Goal: Communication & Community: Answer question/provide support

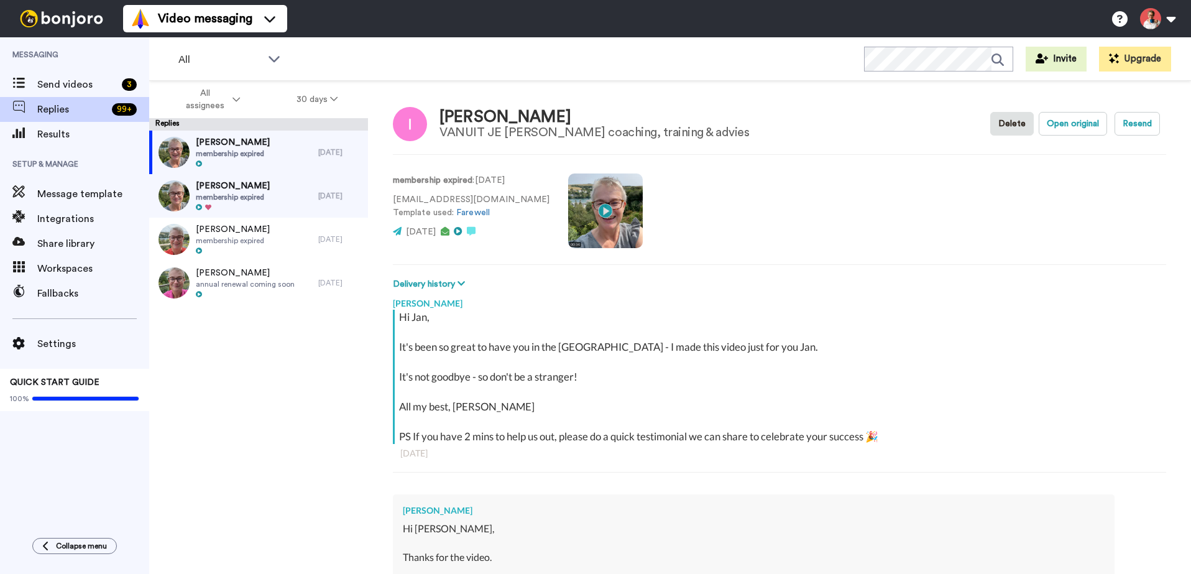
scroll to position [328, 0]
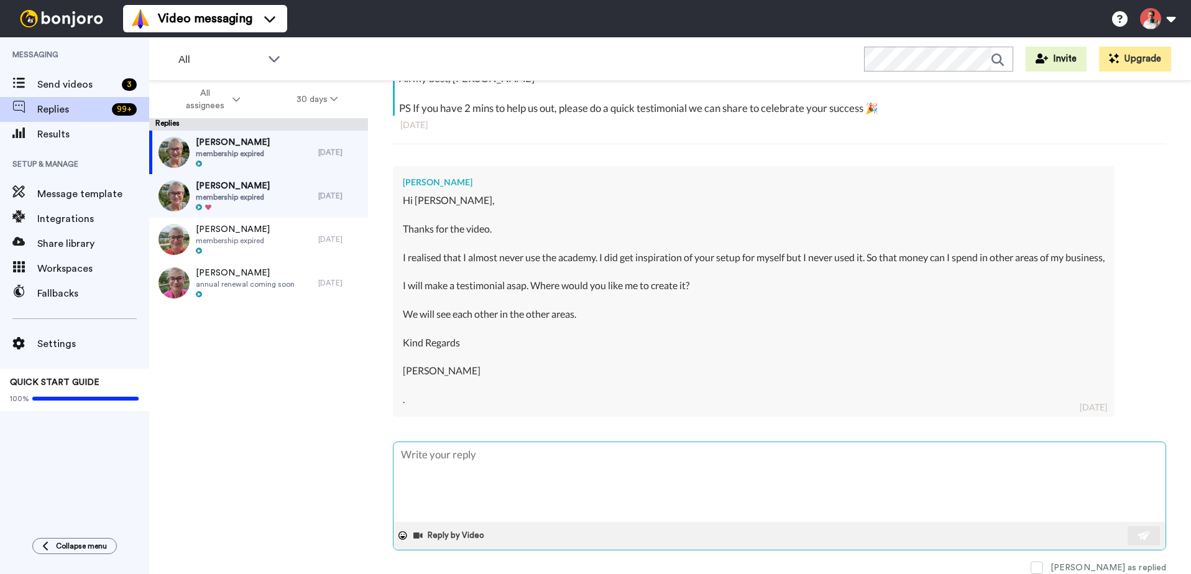
click at [531, 475] on textarea at bounding box center [779, 482] width 772 height 80
type textarea "x"
type textarea "T"
type textarea "x"
type textarea "Th"
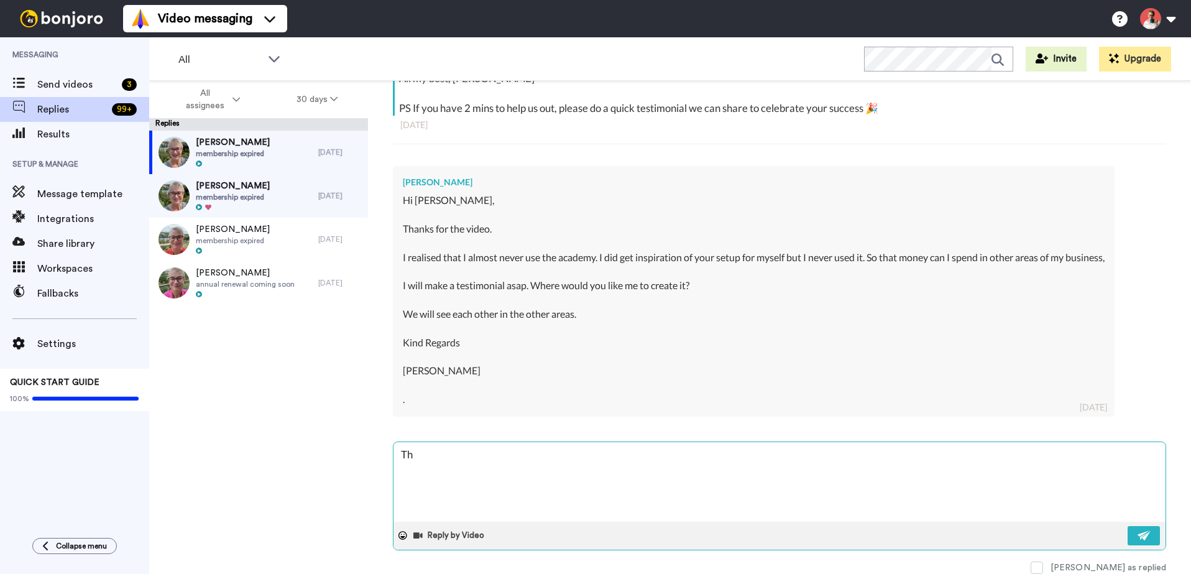
type textarea "x"
type textarea "Tha"
type textarea "x"
type textarea "Than"
type textarea "x"
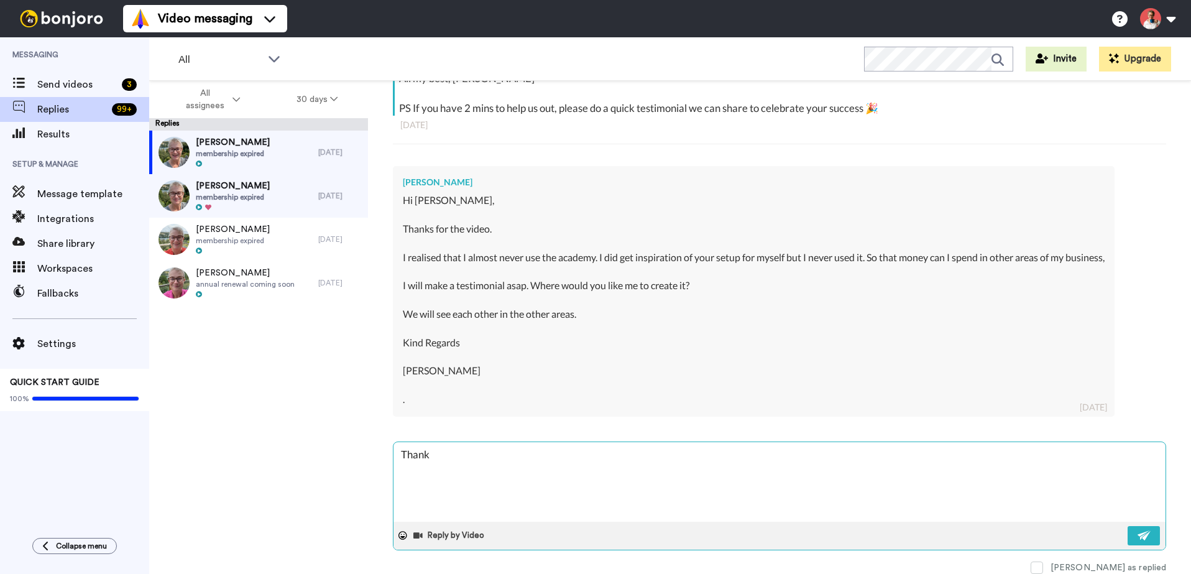
type textarea "Thanks"
type textarea "x"
type textarea "Thanks"
type textarea "x"
type textarea "Thanks J"
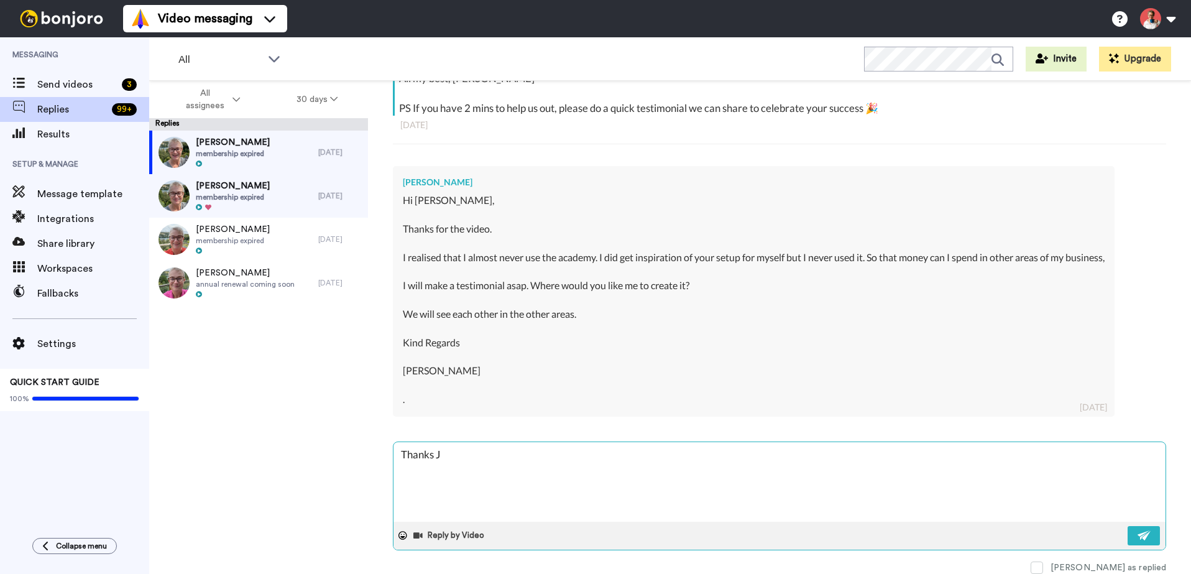
type textarea "x"
type textarea "Thanks [PERSON_NAME]"
type textarea "x"
type textarea "Thanks Jan"
type textarea "x"
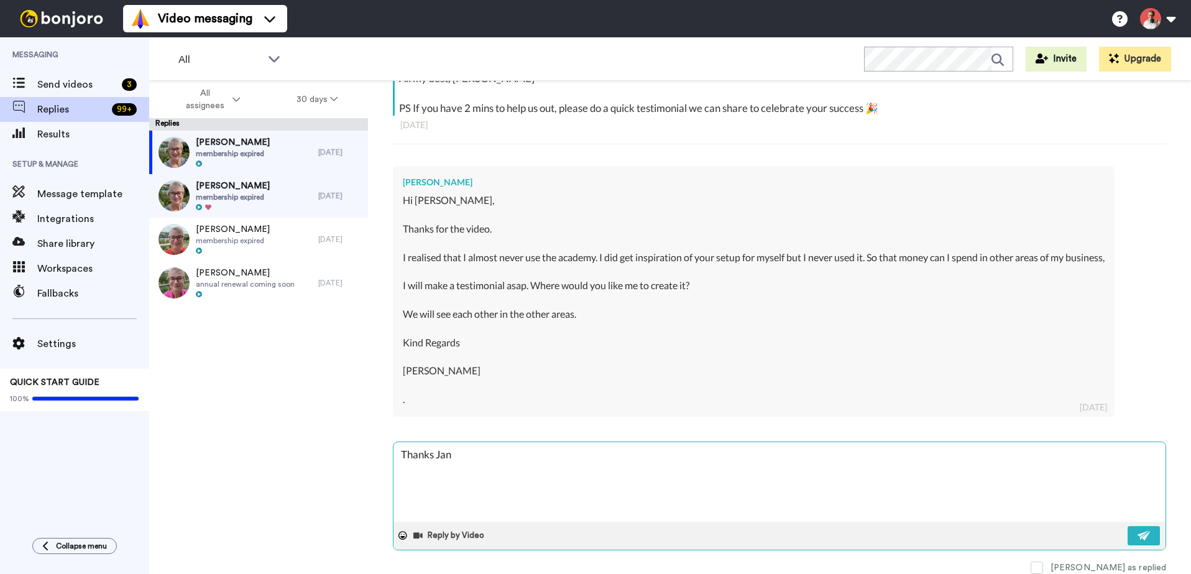
type textarea "Thanks Jan"
type textarea "x"
type textarea "Thanks [PERSON_NAME] -"
type textarea "x"
type textarea "Thanks [PERSON_NAME] -"
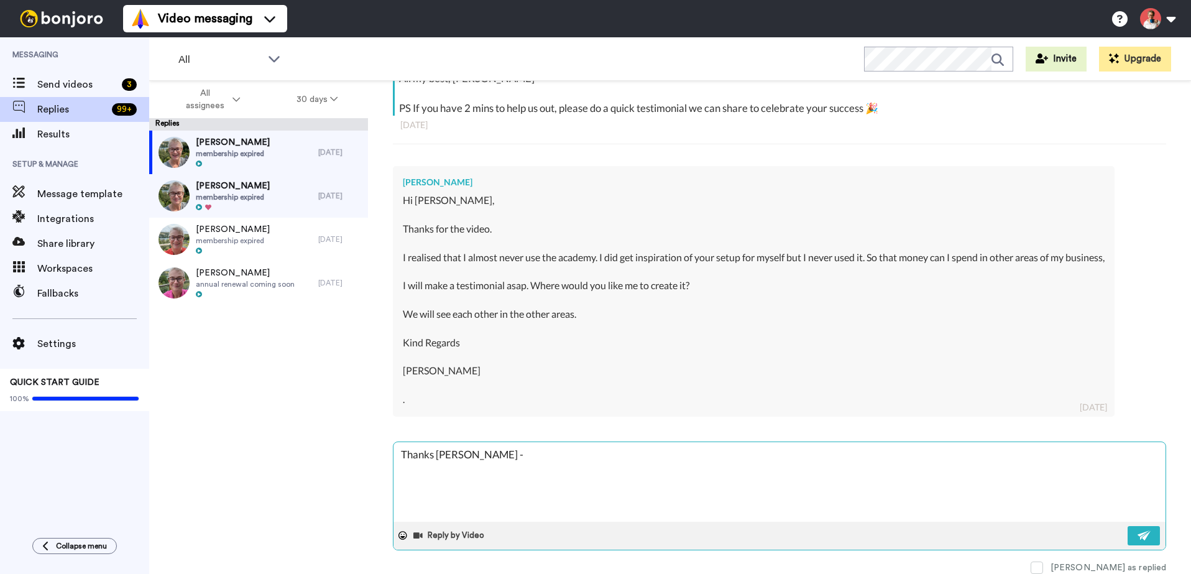
type textarea "x"
type textarea "Thanks Jan - t"
type textarea "x"
type textarea "Thanks Jan - th"
type textarea "x"
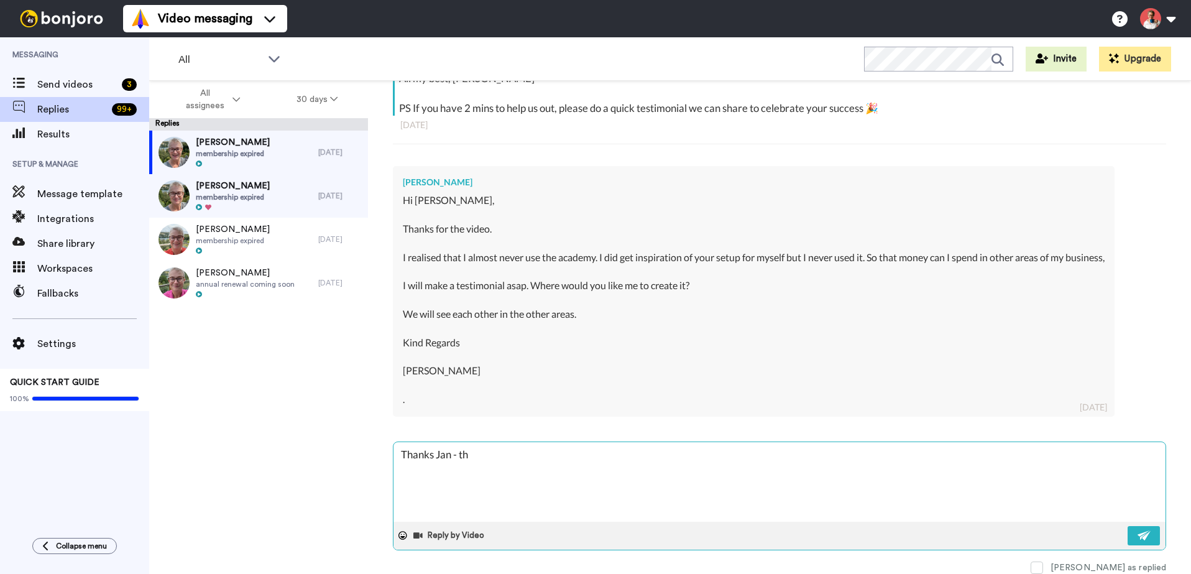
type textarea "Thanks Jan - the"
type textarea "x"
type textarea "Thanks Jan - the"
type textarea "x"
type textarea "Thanks Jan - the t"
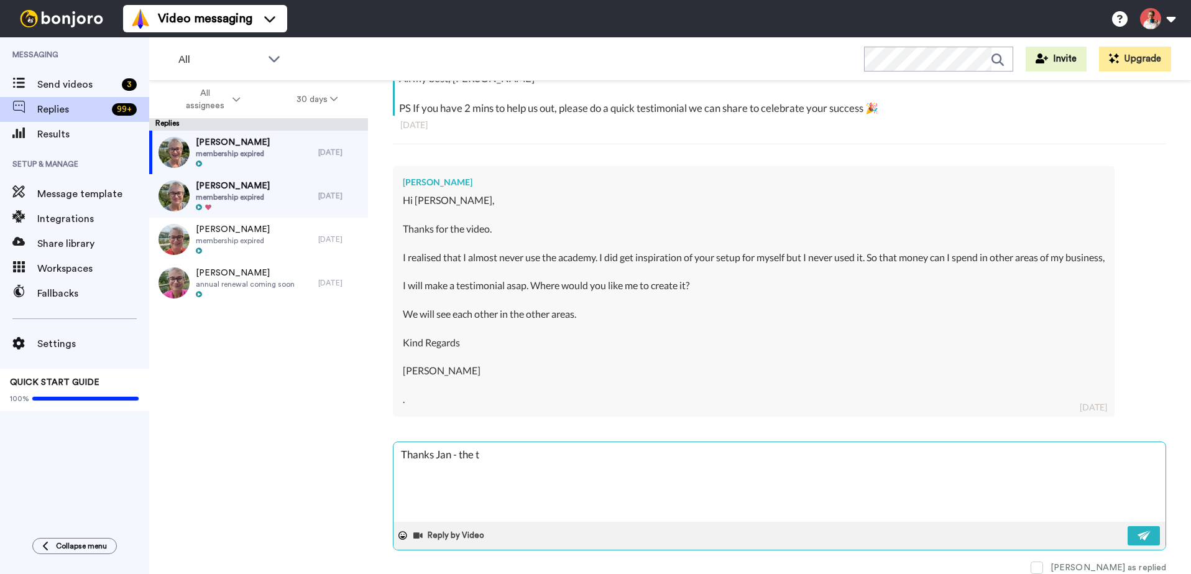
type textarea "x"
type textarea "Thanks Jan - the te"
type textarea "x"
type textarea "Thanks Jan - the tes"
type textarea "x"
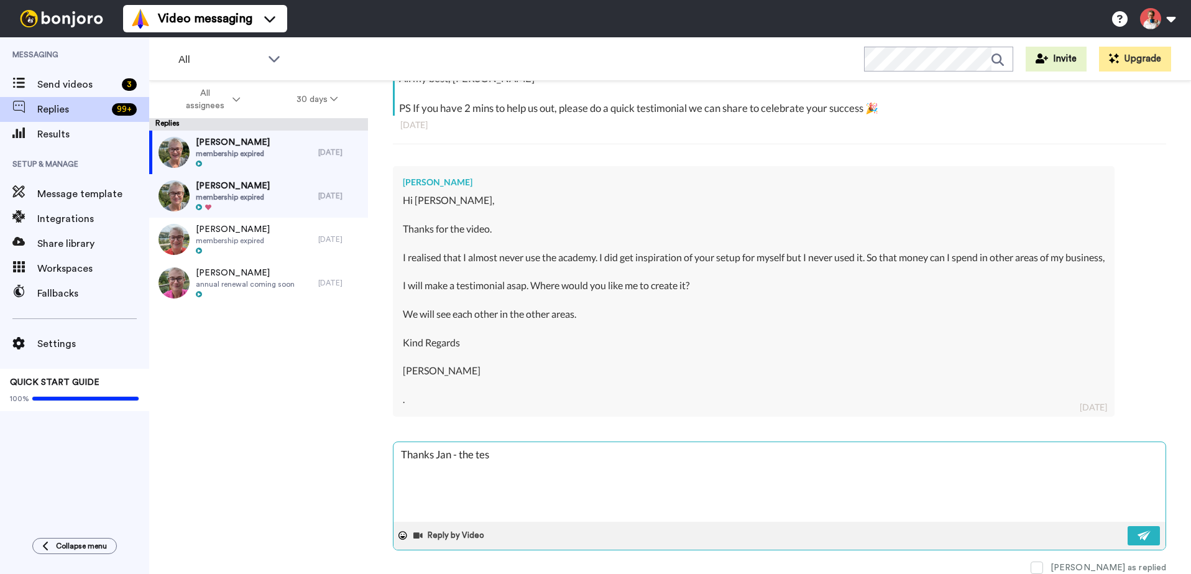
type textarea "Thanks Jan - the test"
type textarea "x"
type textarea "Thanks Jan - the testi"
type textarea "x"
type textarea "Thanks Jan - the [MEDICAL_DATA]"
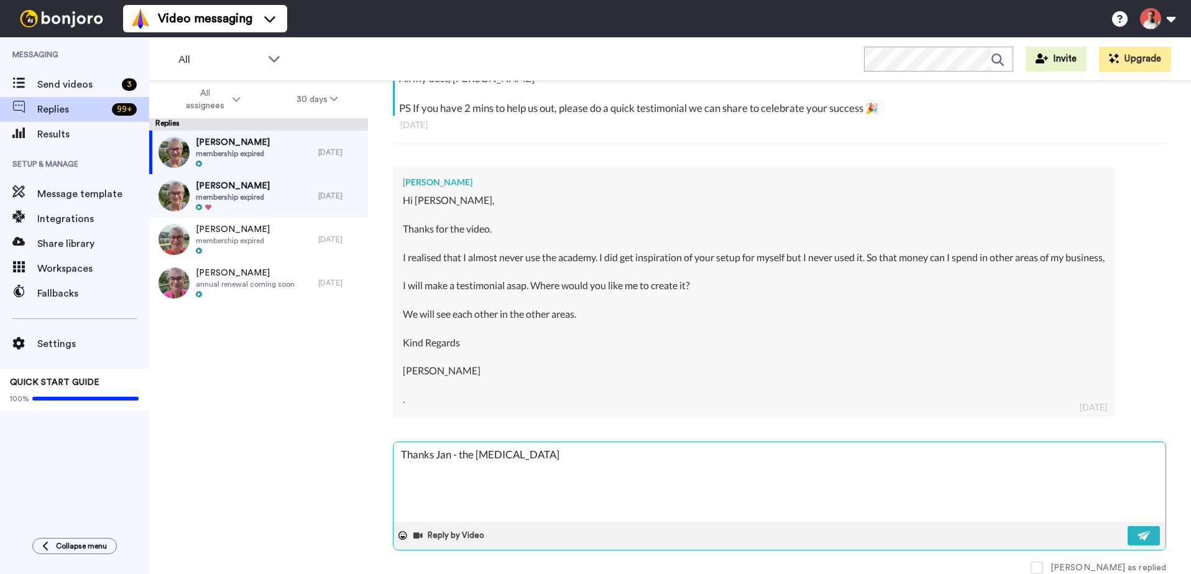
type textarea "x"
type textarea "Thanks Jan - the testimo"
type textarea "x"
type textarea "Thanks Jan - the testimon"
type textarea "x"
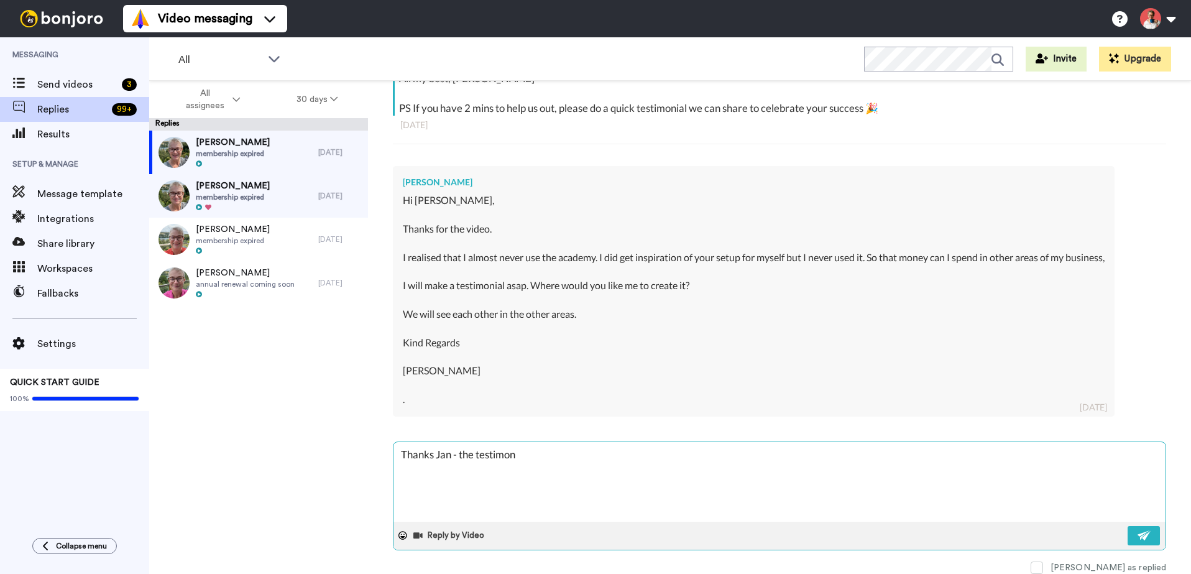
type textarea "Thanks Jan - the testimoni"
type textarea "x"
type textarea "Thanks Jan - the testimonia"
type textarea "x"
type textarea "Thanks Jan - the testimonial"
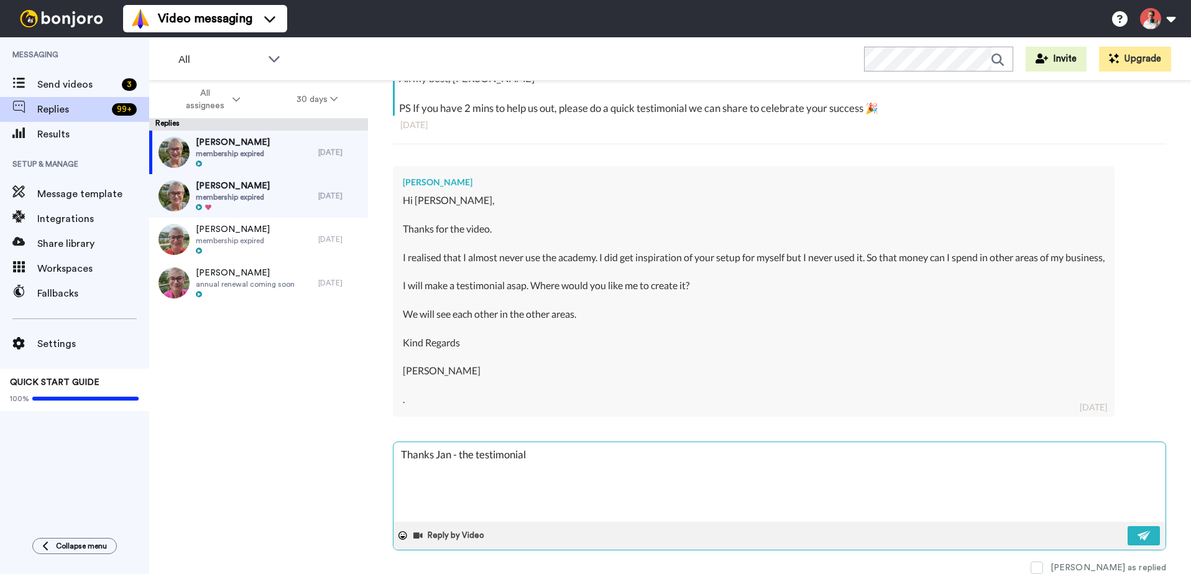
type textarea "x"
type textarea "Thanks Jan - the testimonial"
type textarea "x"
type textarea "Thanks Jan - the testimonial"
type textarea "x"
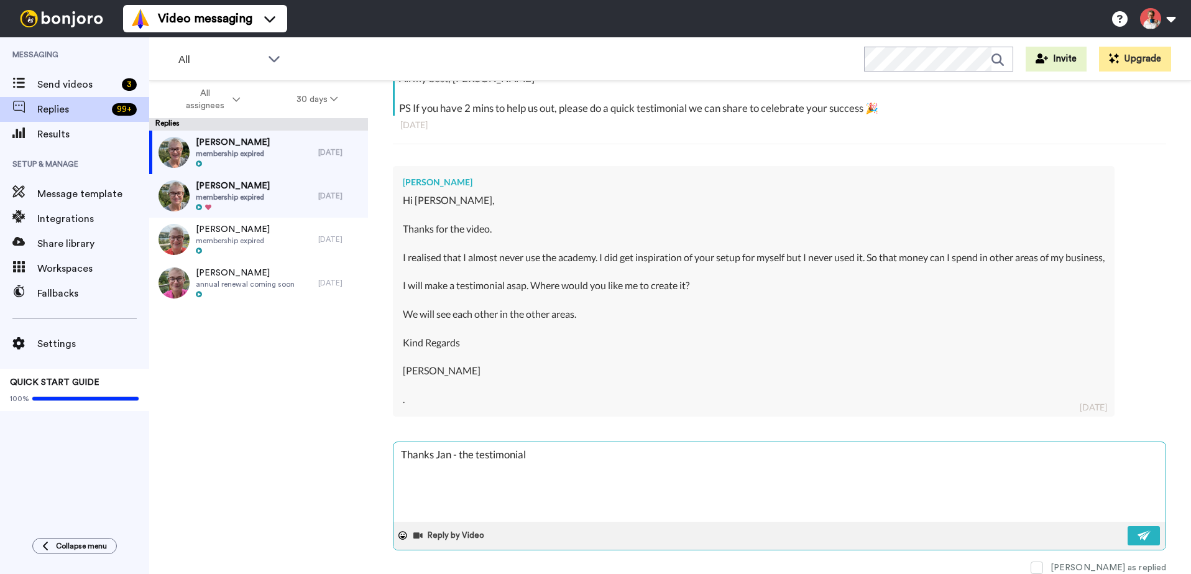
type textarea "Thanks Jan - the testimonia"
type textarea "x"
type textarea "Thanks Jan - the testimoni"
type textarea "x"
type textarea "Thanks Jan - the testimon"
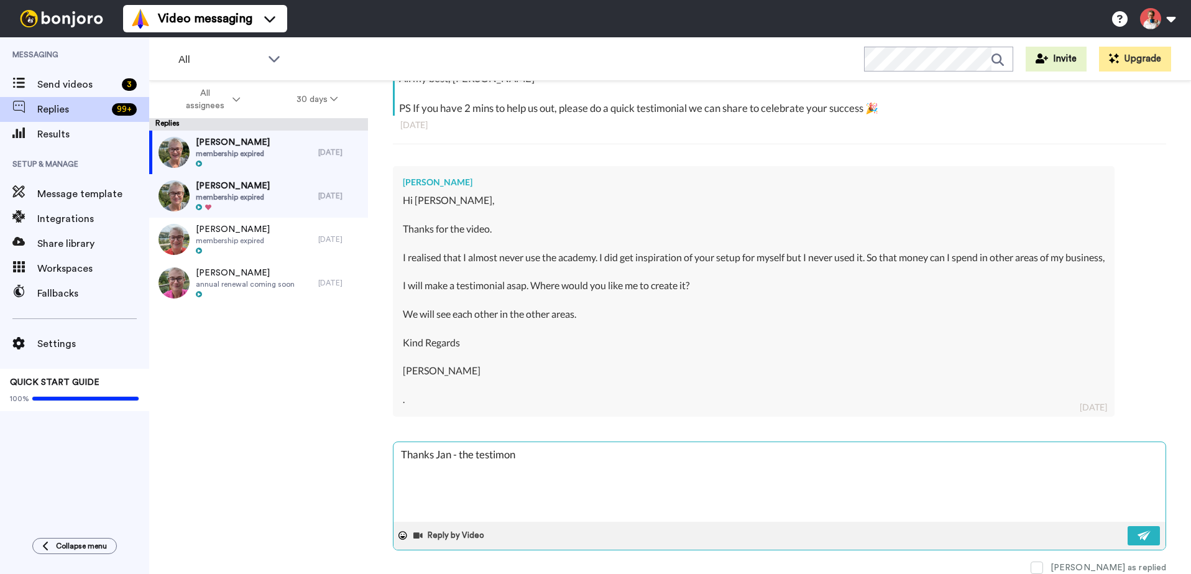
type textarea "x"
type textarea "Thanks Jan - the testimo"
type textarea "x"
type textarea "Thanks Jan - the [MEDICAL_DATA]"
type textarea "x"
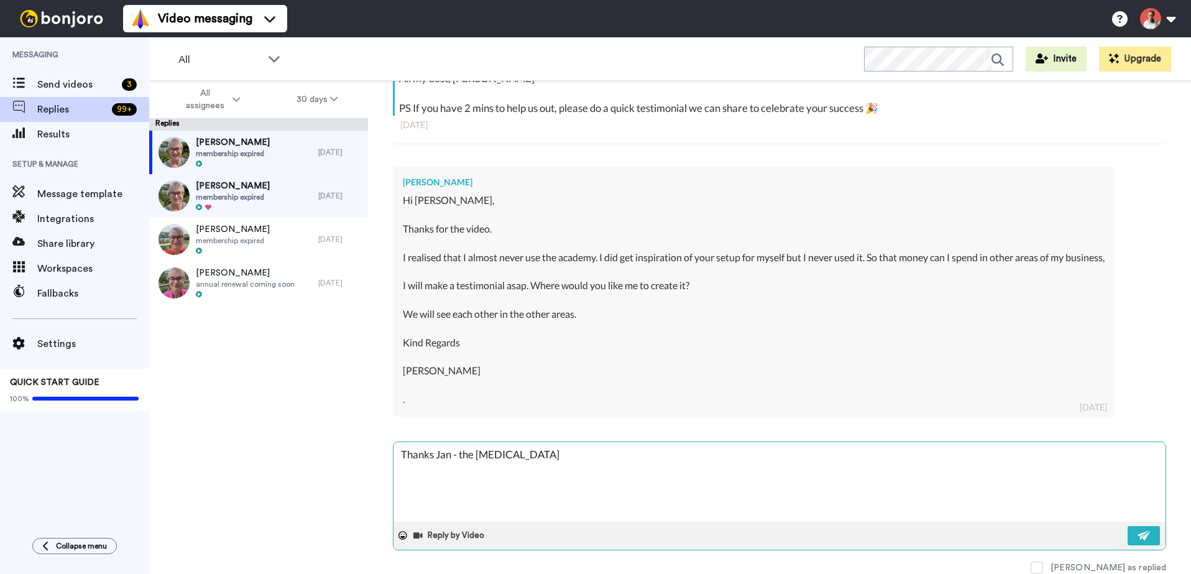
type textarea "Thanks Jan - the testi"
type textarea "x"
type textarea "Thanks Jan - the test"
type textarea "x"
type textarea "Thanks Jan - the tes"
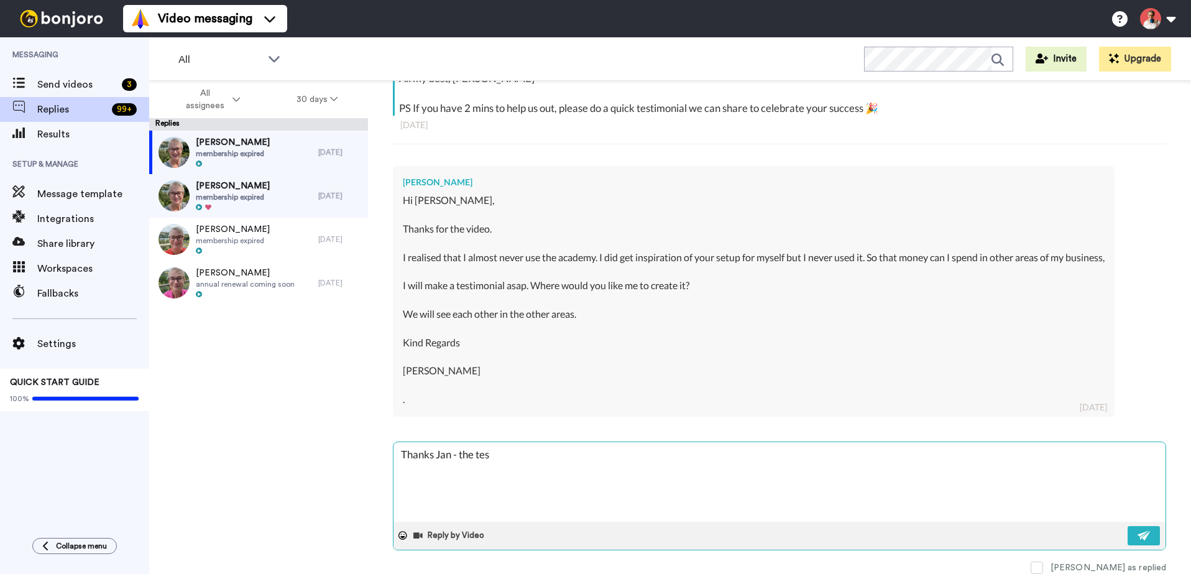
type textarea "x"
type textarea "Thanks Jan - the te"
type textarea "x"
type textarea "Thanks Jan - the t"
type textarea "x"
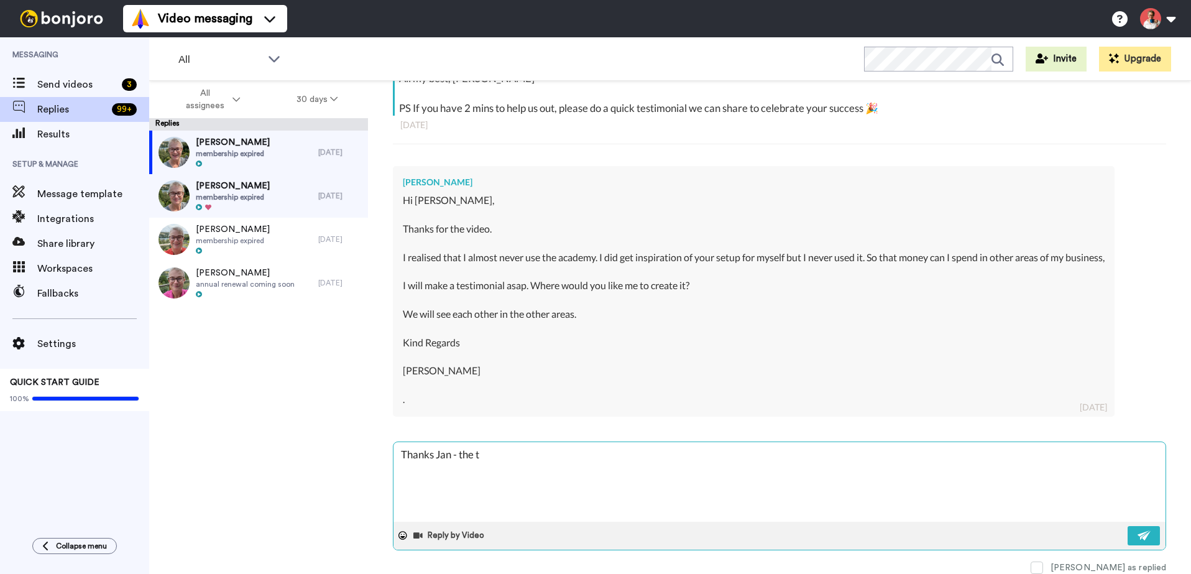
type textarea "Thanks Jan - the"
type textarea "x"
type textarea "Thanks Jan - the"
type textarea "x"
type textarea "Thanks Jan - th"
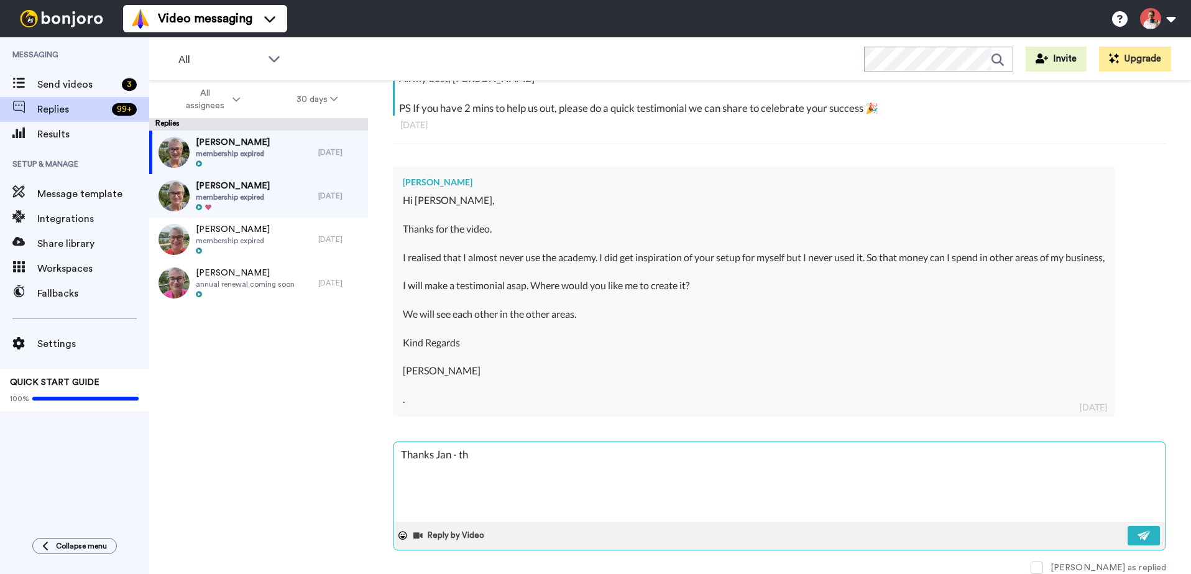
type textarea "x"
type textarea "Thanks Jan - t"
type textarea "x"
type textarea "Thanks [PERSON_NAME] -"
type textarea "x"
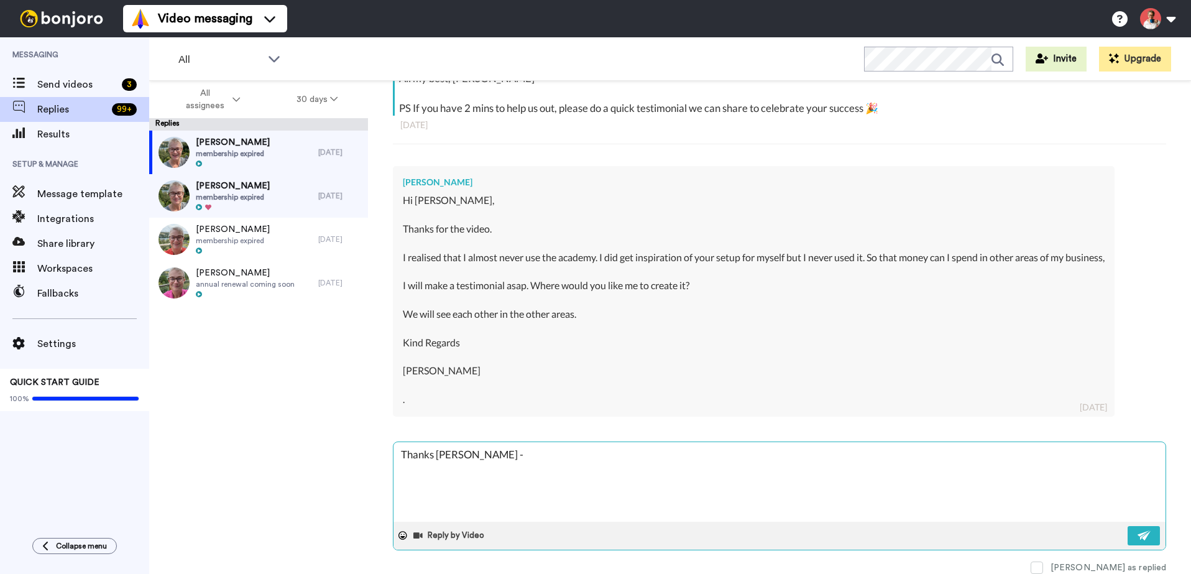
type textarea "Thanks Jan - t"
type textarea "x"
type textarea "Thanks Jan - th"
type textarea "x"
type textarea "Thanks Jan - the"
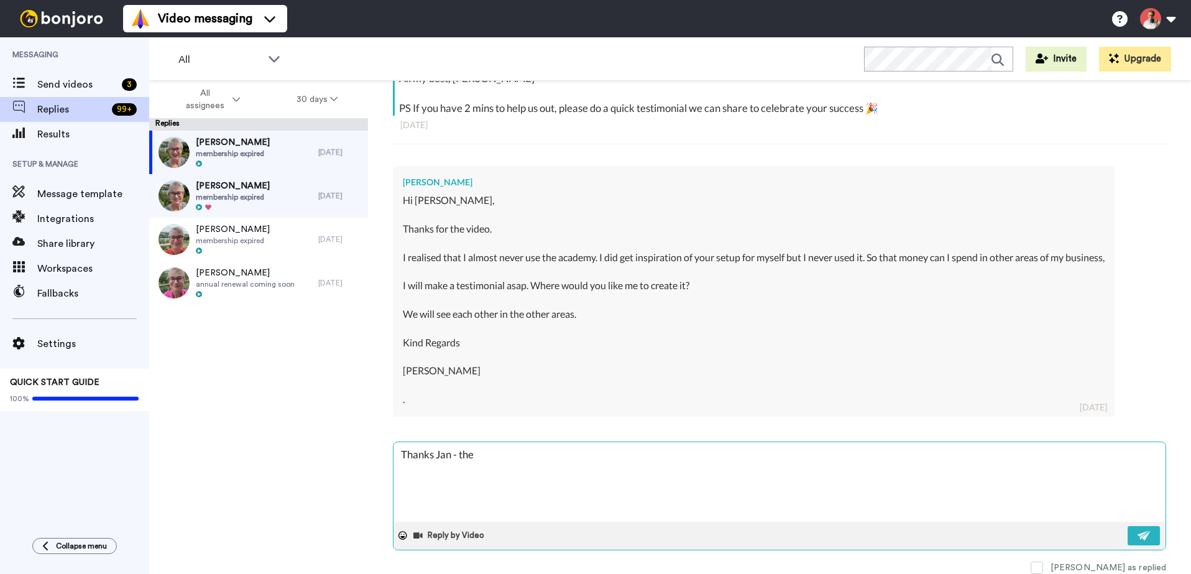
type textarea "x"
type textarea "Thanks Jan - the"
type textarea "x"
type textarea "Thanks Jan - the p"
type textarea "x"
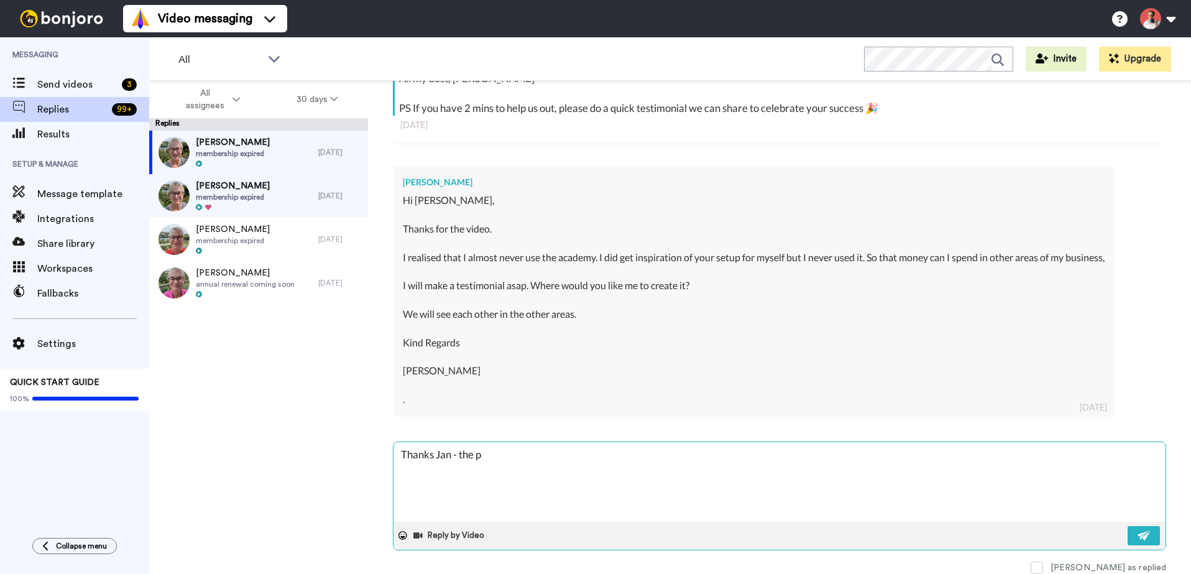
type textarea "Thanks Jan - the pl"
type textarea "x"
type textarea "Thanks Jan - the pla"
type textarea "x"
type textarea "Thanks Jan - the plac"
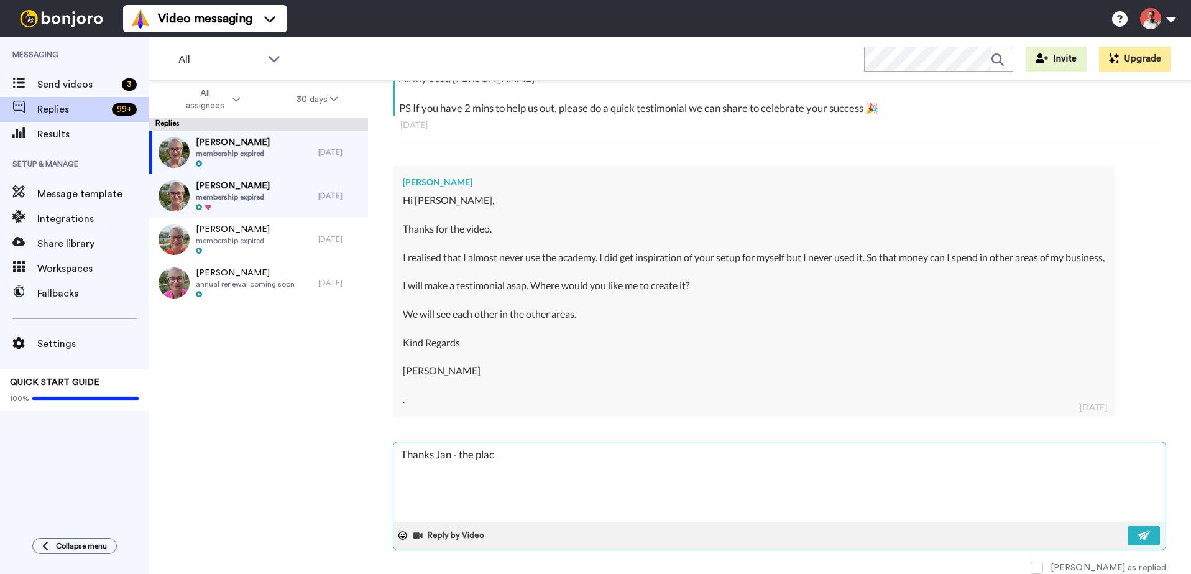
type textarea "x"
type textarea "Thanks Jan - the place"
type textarea "x"
type textarea "Thanks Jan - the place"
type textarea "x"
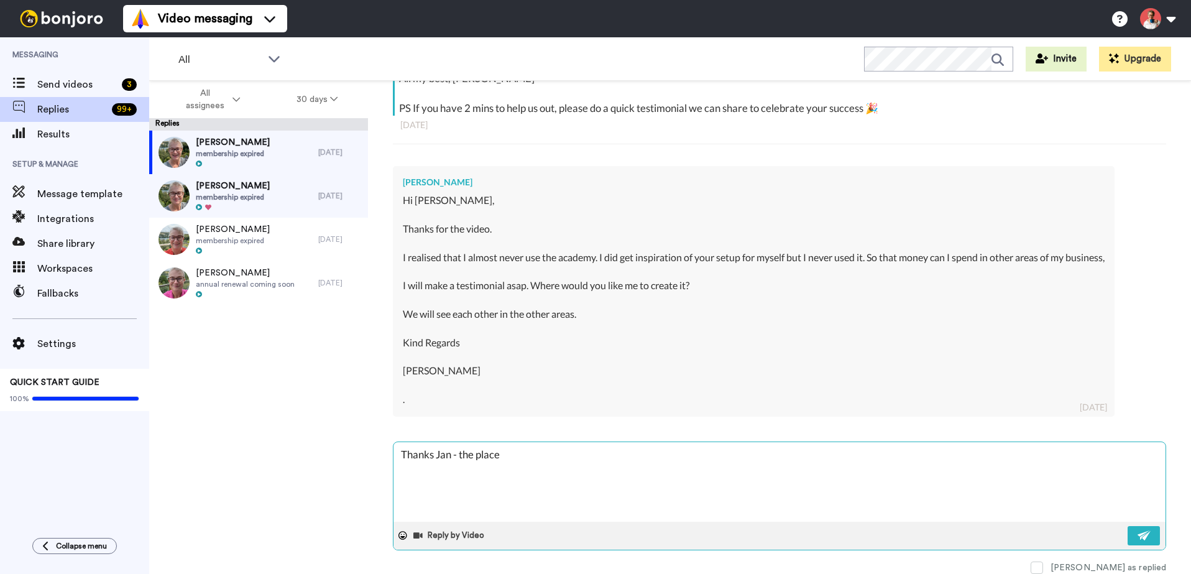
type textarea "Thanks Jan - the place t"
type textarea "x"
type textarea "Thanks Jan - the place to"
type textarea "x"
type textarea "Thanks Jan - the place to"
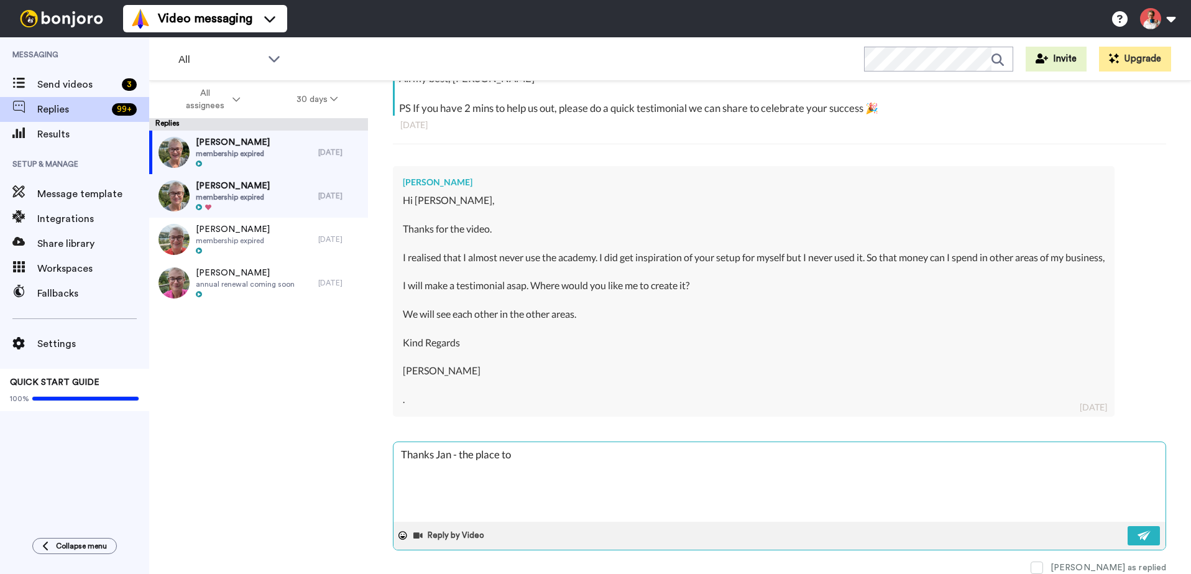
type textarea "x"
type textarea "Thanks Jan - the place to d"
type textarea "x"
type textarea "Thanks Jan - the place to dr"
type textarea "x"
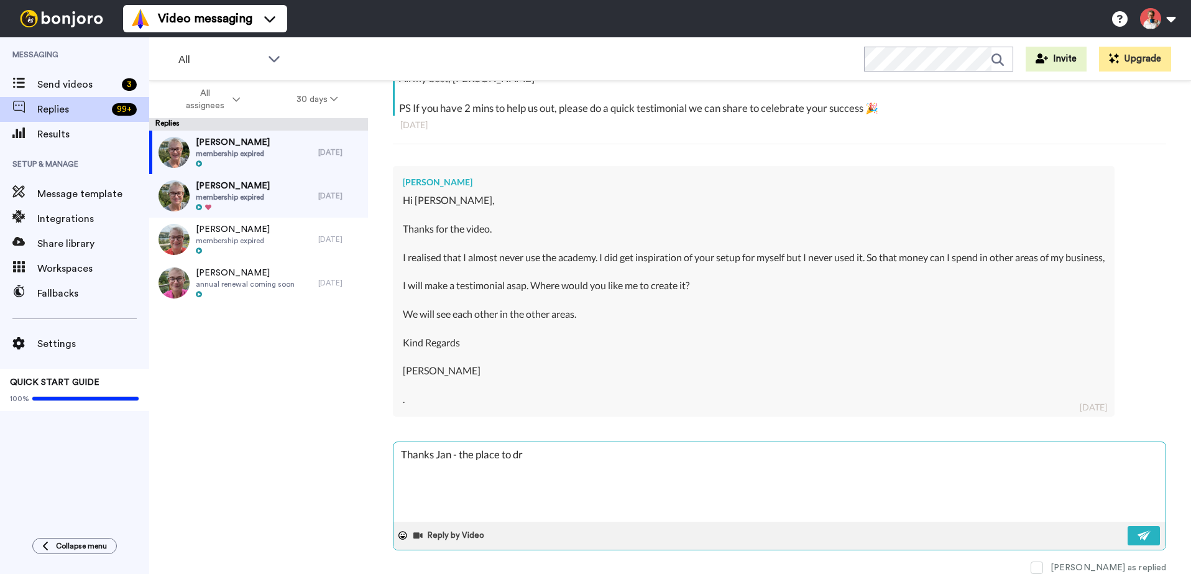
type textarea "Thanks Jan - the place to dro"
type textarea "x"
type textarea "Thanks Jan - the place to drop"
type textarea "x"
type textarea "Thanks Jan - the place to drop"
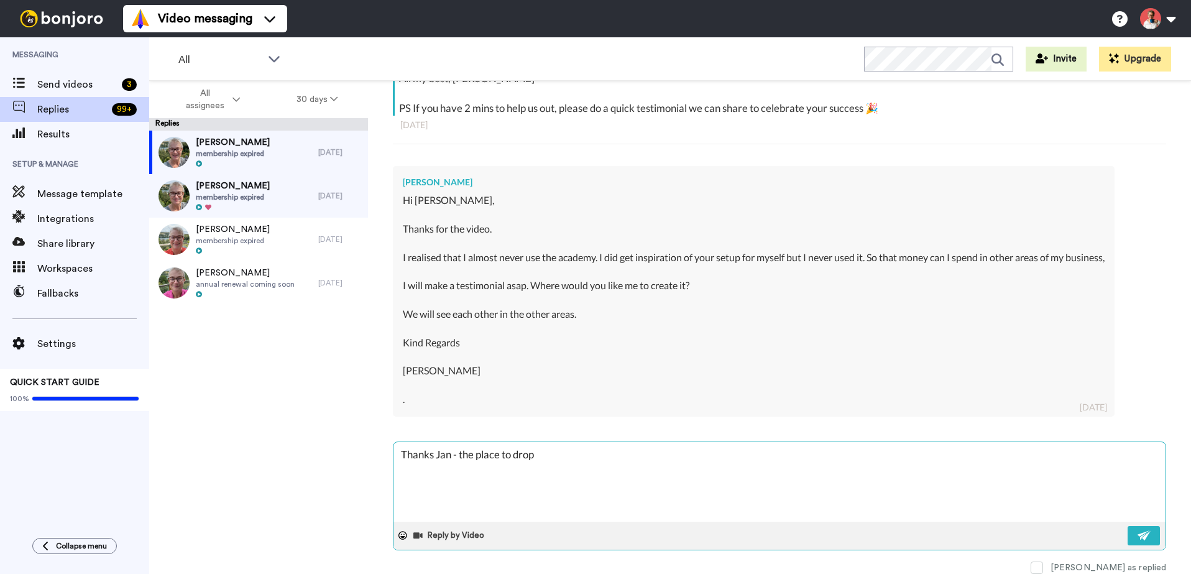
type textarea "x"
type textarea "Thanks Jan - the place to drop a"
type textarea "x"
type textarea "Thanks Jan - the place to drop a"
type textarea "x"
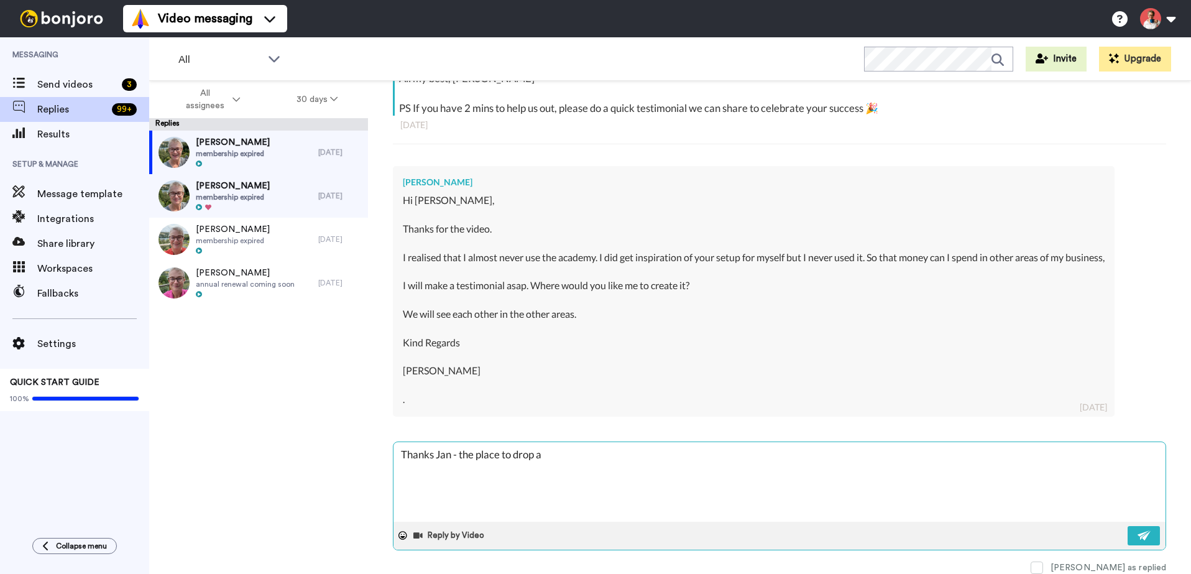
type textarea "Thanks Jan - the place to drop a t"
type textarea "x"
type textarea "Thanks Jan - the place to drop a te"
type textarea "x"
type textarea "Thanks Jan - the place to drop a tem"
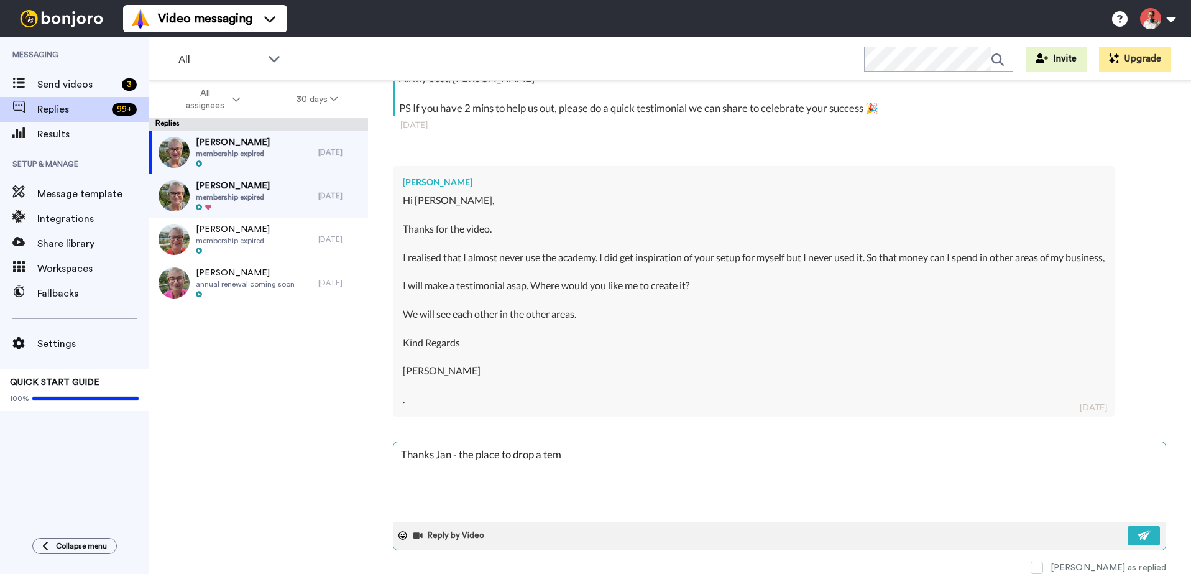
type textarea "x"
type textarea "Thanks Jan - the place to drop a te"
type textarea "x"
type textarea "Thanks Jan - the place to drop a tes"
type textarea "x"
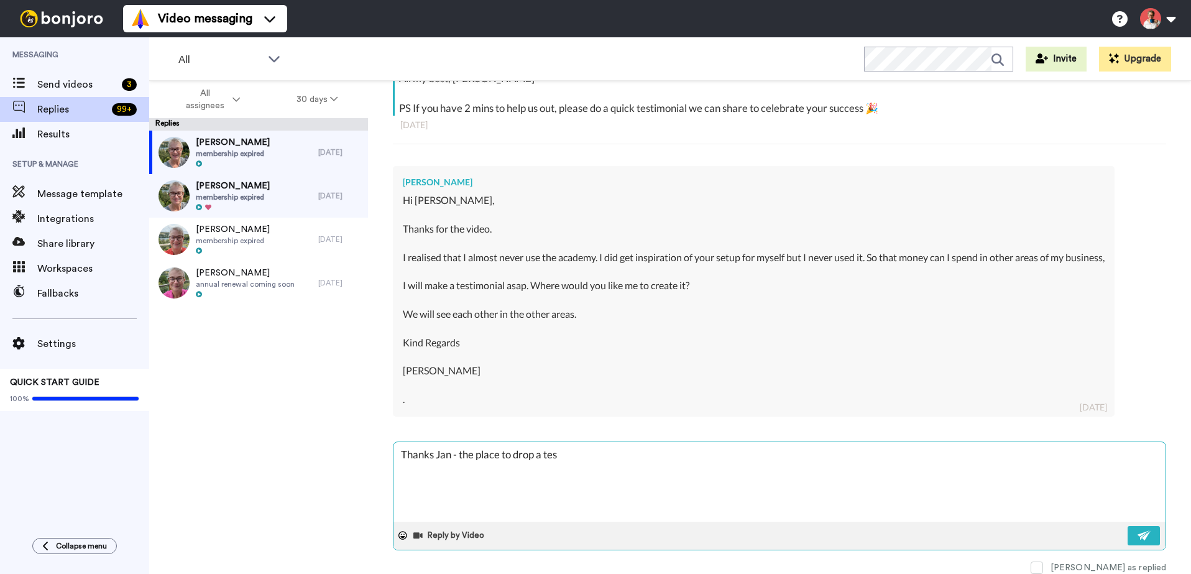
type textarea "Thanks Jan - the place to drop a test"
type textarea "x"
type textarea "Thanks Jan - the place to drop a testi"
type textarea "x"
type textarea "Thanks Jan - the place to drop a [MEDICAL_DATA]"
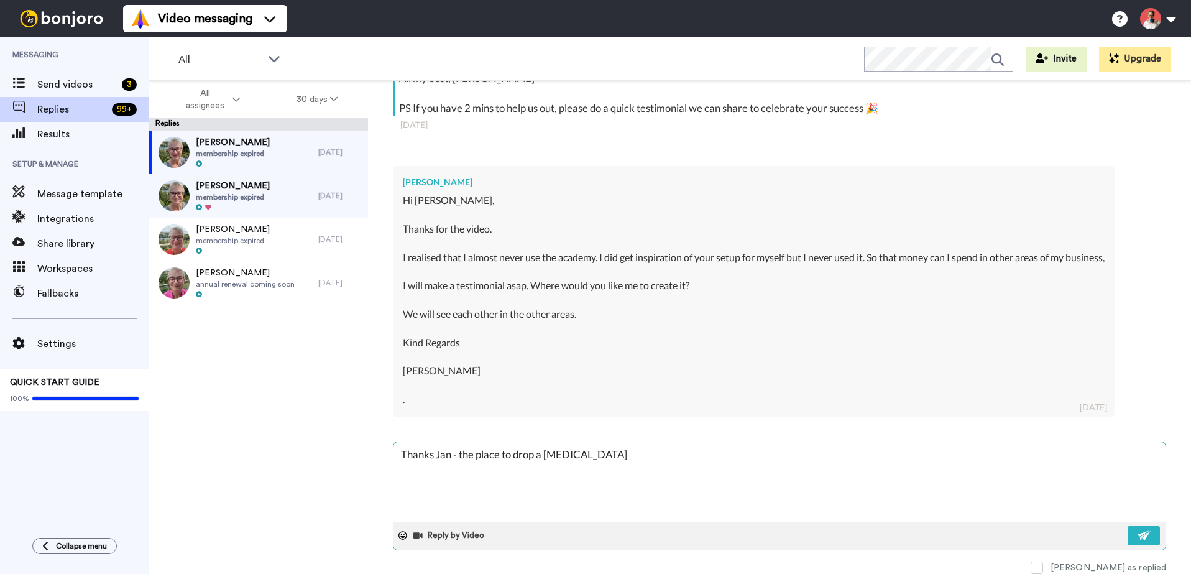
type textarea "x"
type textarea "Thanks Jan - the place to drop a testimo"
type textarea "x"
type textarea "Thanks Jan - the place to drop a testimon"
type textarea "x"
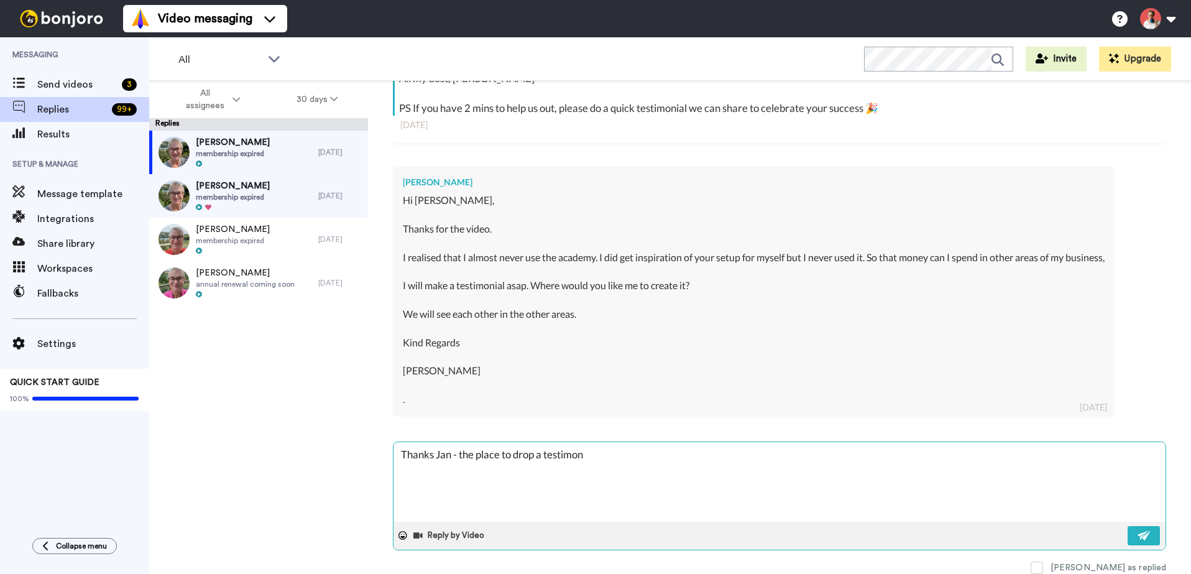
type textarea "Thanks Jan - the place to drop a testimoni"
type textarea "x"
type textarea "Thanks Jan - the place to drop a testimonia"
type textarea "x"
type textarea "Thanks Jan - the place to drop a testimonial"
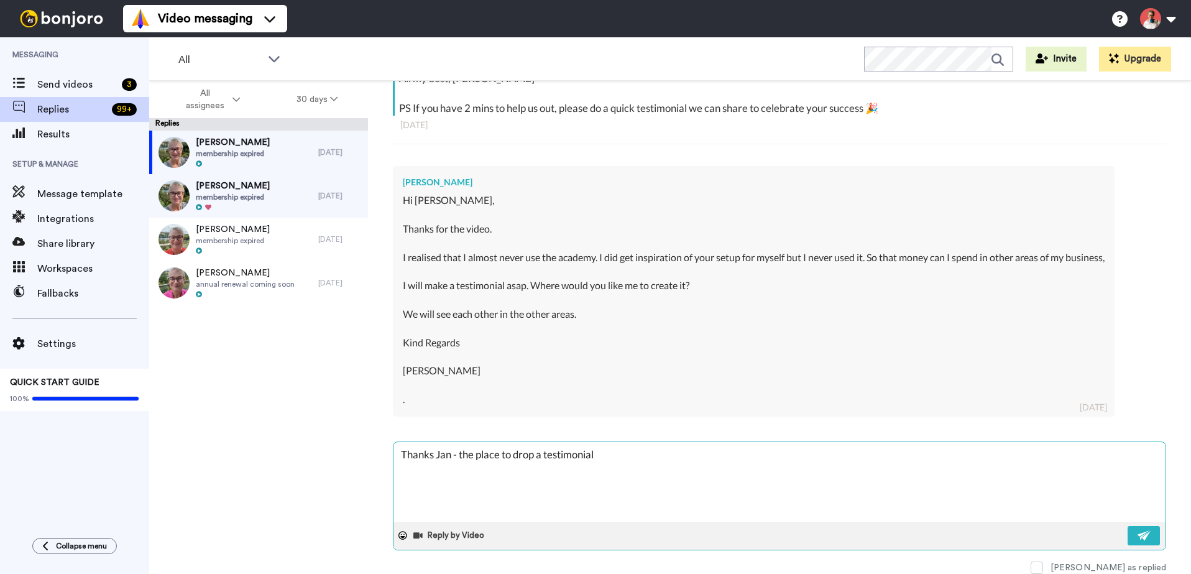
type textarea "x"
type textarea "Thanks Jan - the place to drop a testimonial"
type textarea "x"
type textarea "Thanks Jan - the place to drop a testimonial i"
type textarea "x"
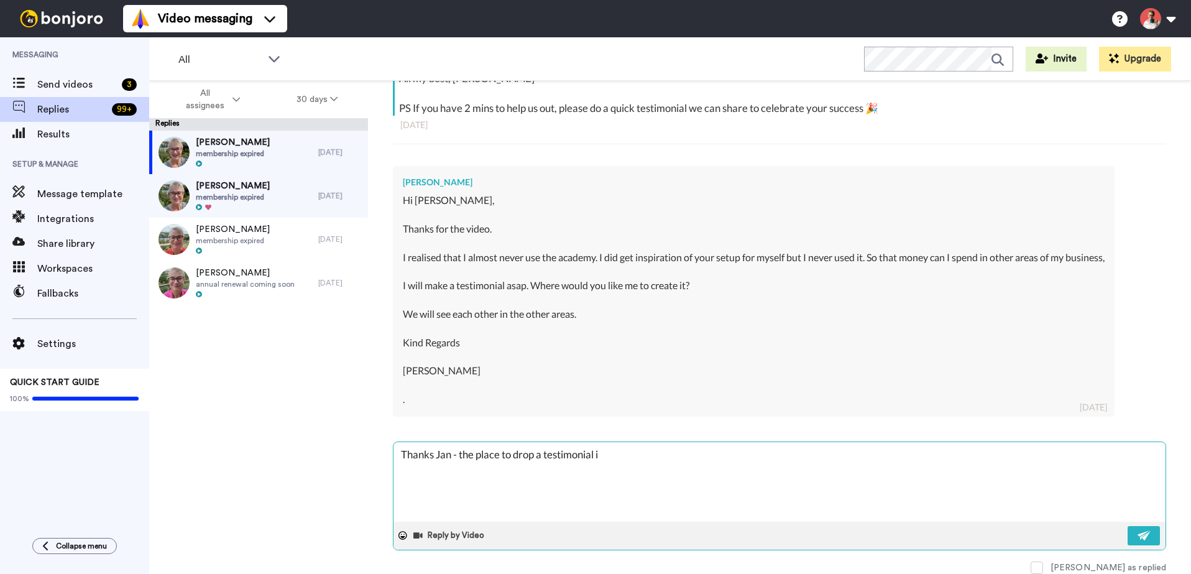
type textarea "Thanks Jan - the place to drop a testimonial is"
type textarea "x"
type textarea "Thanks Jan - the place to drop a testimonial is"
paste textarea "[URL][DOMAIN_NAME]"
type textarea "x"
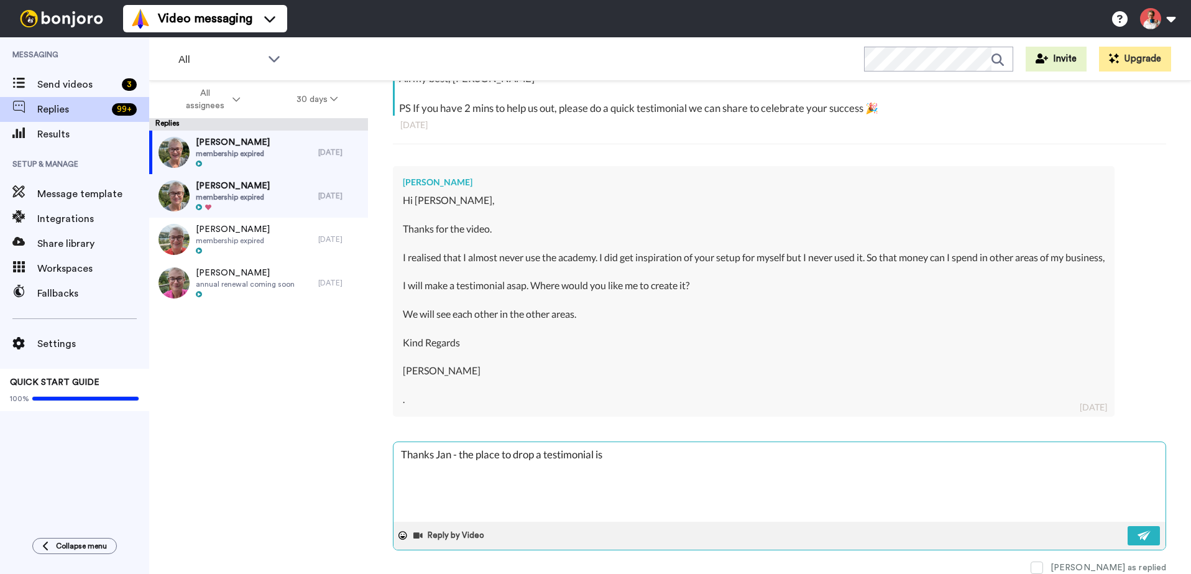
type textarea "Thanks Jan - the place to drop a testimonial is [URL][DOMAIN_NAME]"
type textarea "x"
type textarea "Thanks Jan - the place to drop a testimonial is [URL][DOMAIN_NAME]"
type textarea "x"
type textarea "Thanks Jan - the place to drop a testimonial is [URL][DOMAIN_NAME] p"
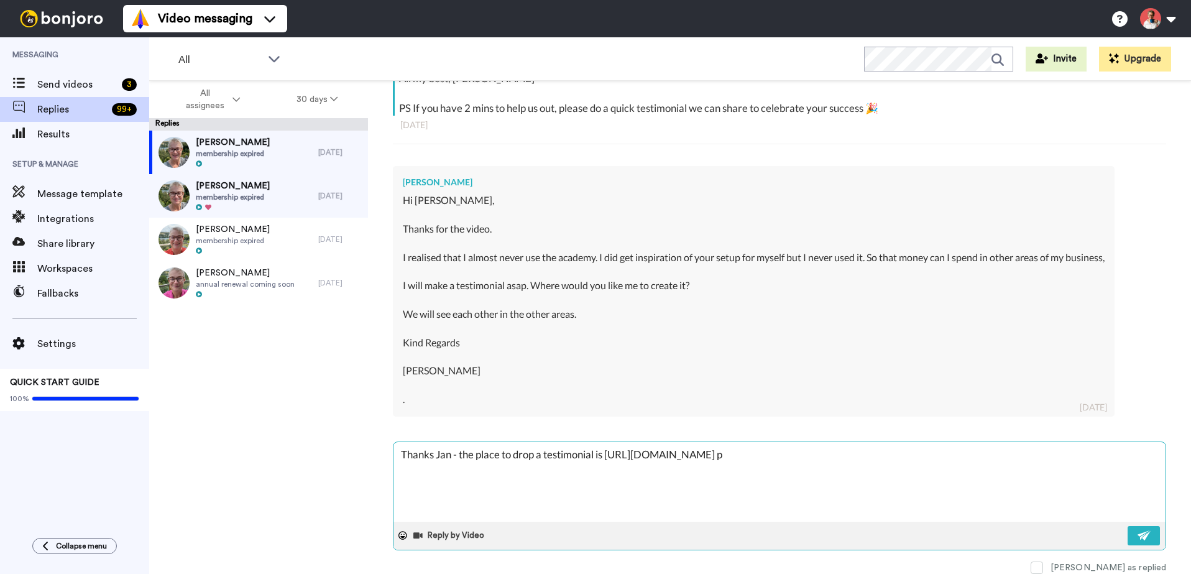
type textarea "x"
type textarea "Thanks Jan - the place to drop a testimonial is [URL][DOMAIN_NAME] ple"
type textarea "x"
type textarea "Thanks Jan - the place to drop a testimonial is [URL][DOMAIN_NAME] plea"
type textarea "x"
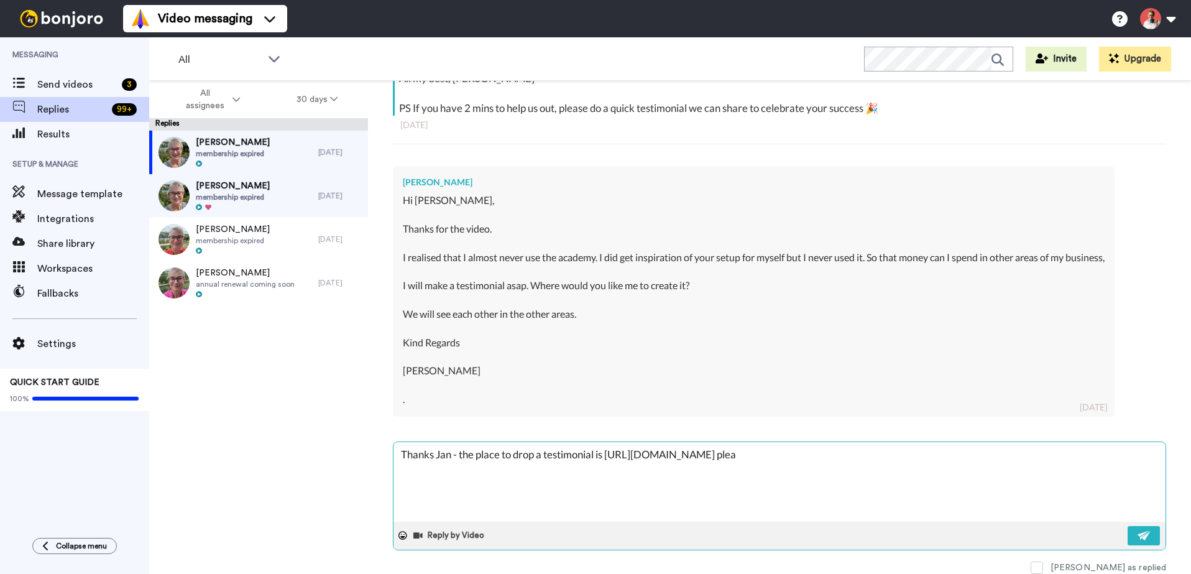
type textarea "Thanks Jan - the place to drop a testimonial is [URL][DOMAIN_NAME] pleas"
type textarea "x"
type textarea "Thanks Jan - the place to drop a testimonial is [URL][DOMAIN_NAME] please"
type textarea "x"
type textarea "Thanks Jan - the place to drop a testimonial is [URL][DOMAIN_NAME] pleasee"
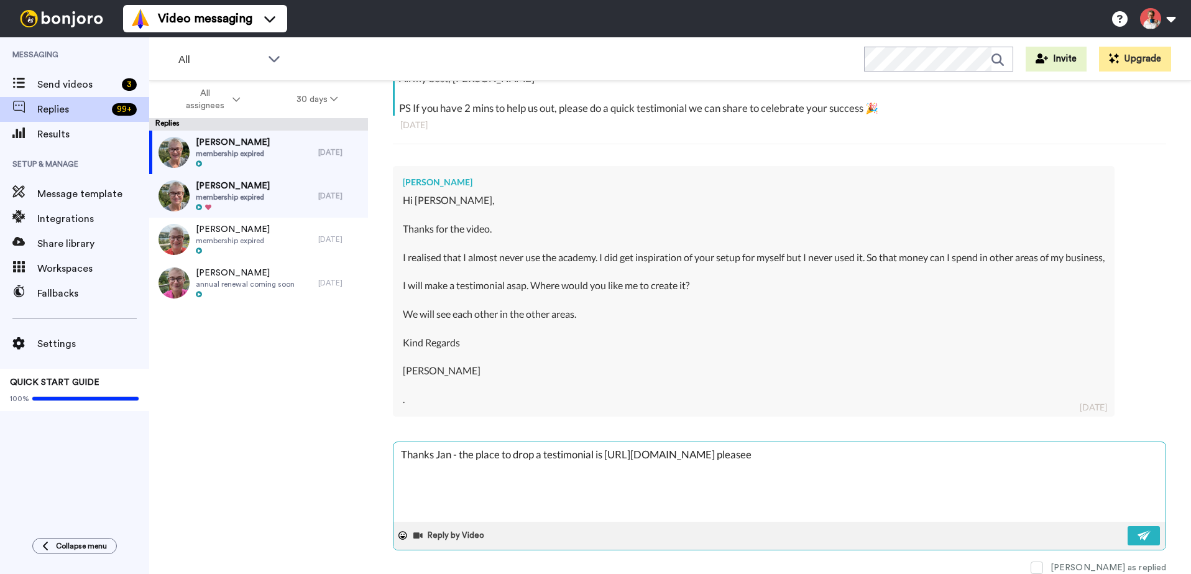
type textarea "x"
type textarea "Thanks Jan - the place to drop a testimonial is [URL][DOMAIN_NAME] please"
type textarea "x"
type textarea "Thanks Jan - the place to drop a testimonial is [URL][DOMAIN_NAME] please."
type textarea "x"
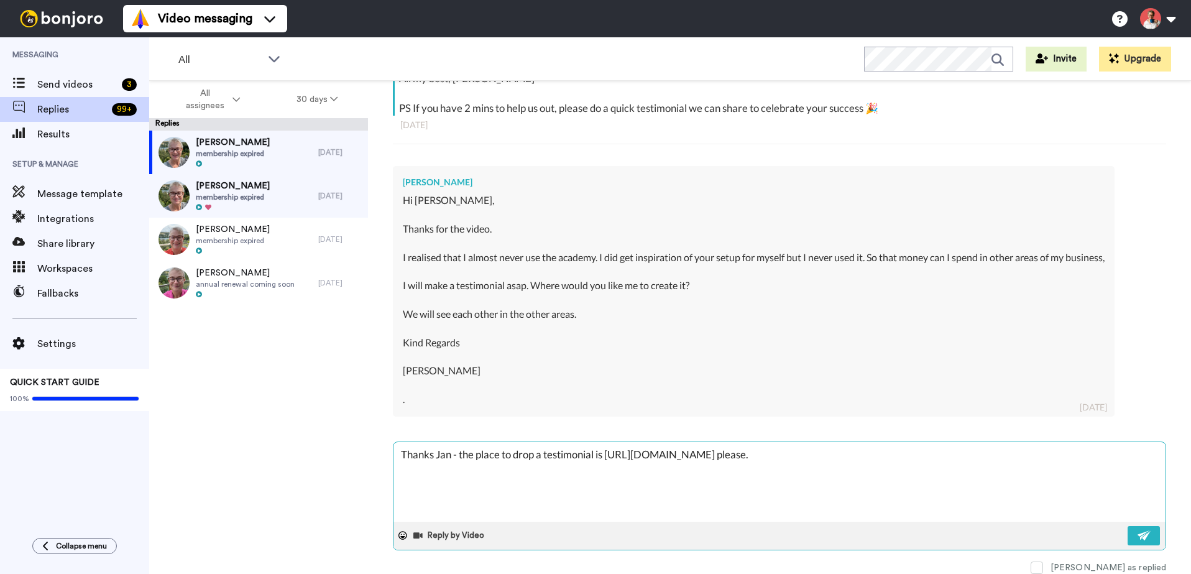
type textarea "Thanks Jan - the place to drop a testimonial is [URL][DOMAIN_NAME] please."
type textarea "x"
type textarea "Thanks Jan - the place to drop a testimonial is [URL][DOMAIN_NAME] please."
type textarea "x"
type textarea "Thanks Jan - the place to drop a testimonial is [URL][DOMAIN_NAME] please. I"
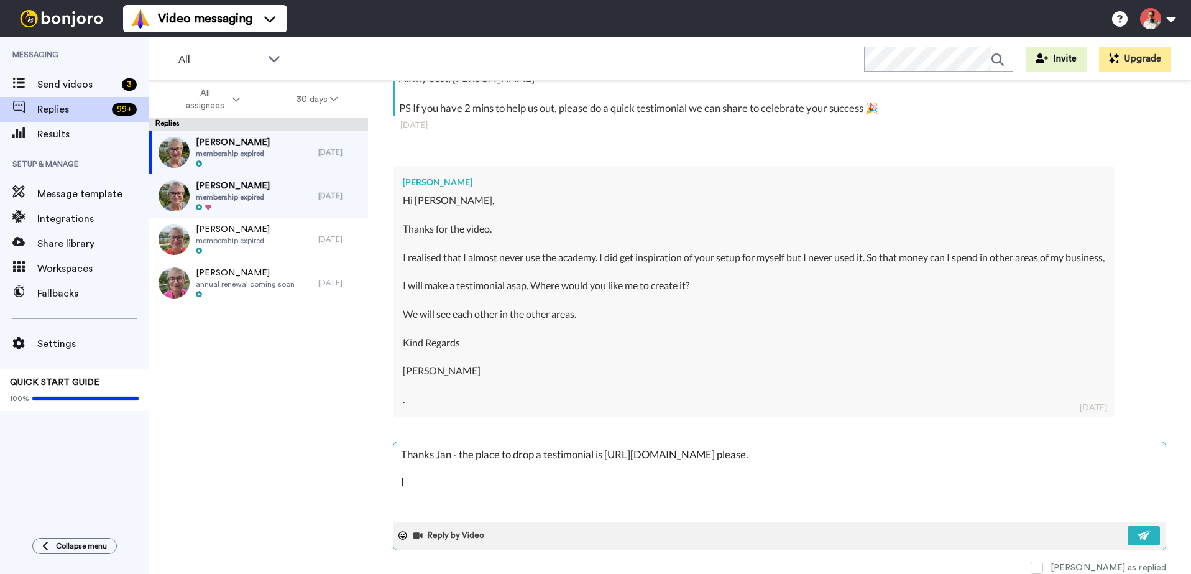
type textarea "x"
type textarea "Thanks Jan - the place to drop a testimonial is [URL][DOMAIN_NAME] please. I'"
type textarea "x"
type textarea "Thanks Jan - the place to drop a testimonial is [URL][DOMAIN_NAME] please. I's"
type textarea "x"
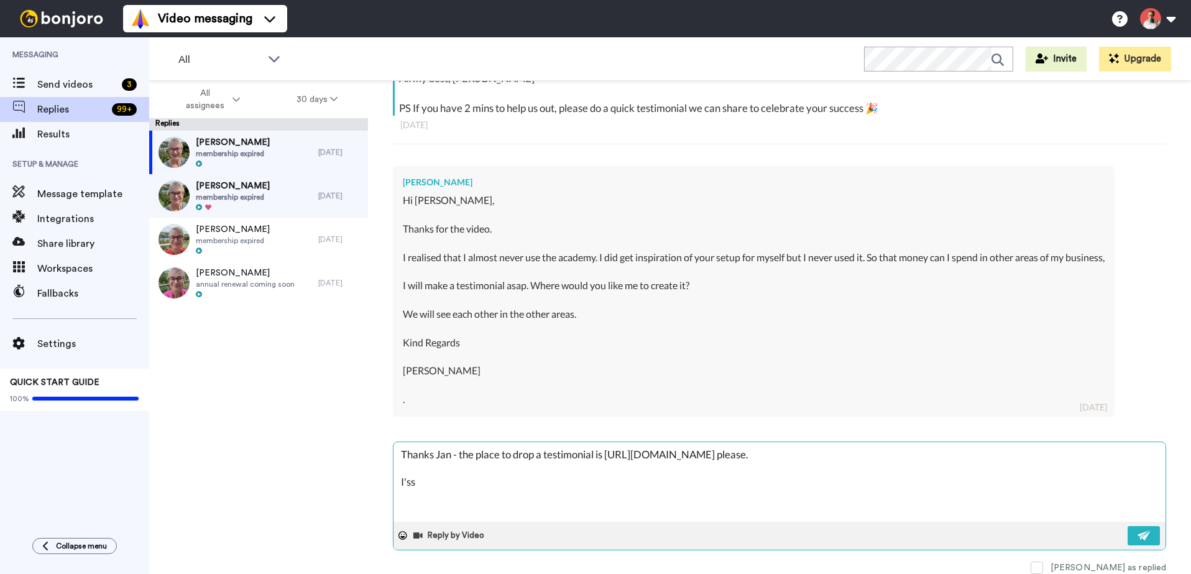
type textarea "Thanks Jan - the place to drop a testimonial is [URL][DOMAIN_NAME] please. I'ss"
type textarea "x"
type textarea "Thanks Jan - the place to drop a testimonial is [URL][DOMAIN_NAME] please. I'ss"
type textarea "x"
type textarea "Thanks Jan - the place to drop a testimonial is [URL][DOMAIN_NAME] please. I's"
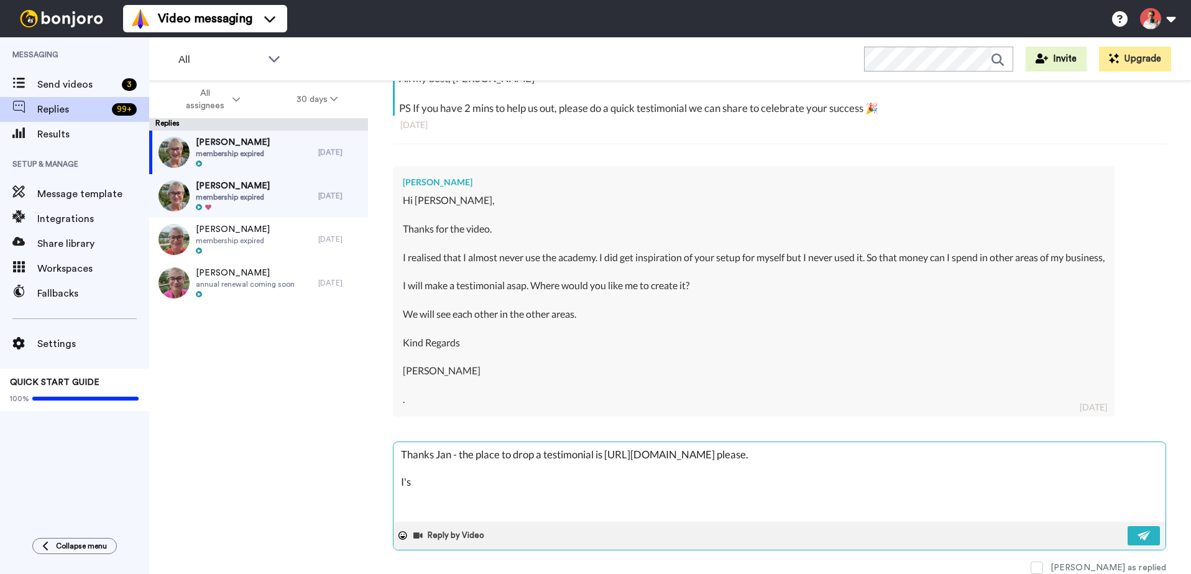
type textarea "x"
type textarea "Thanks Jan - the place to drop a testimonial is [URL][DOMAIN_NAME] please. I'"
paste textarea "All my best, [PERSON_NAME]"
click at [477, 483] on textarea "Thanks Jan - the place to drop a testimonial is [URL][DOMAIN_NAME] please. Catc…" at bounding box center [779, 482] width 772 height 80
click at [478, 483] on textarea "Thanks Jan - the place to drop a testimonial is [URL][DOMAIN_NAME] please. Catc…" at bounding box center [779, 482] width 772 height 80
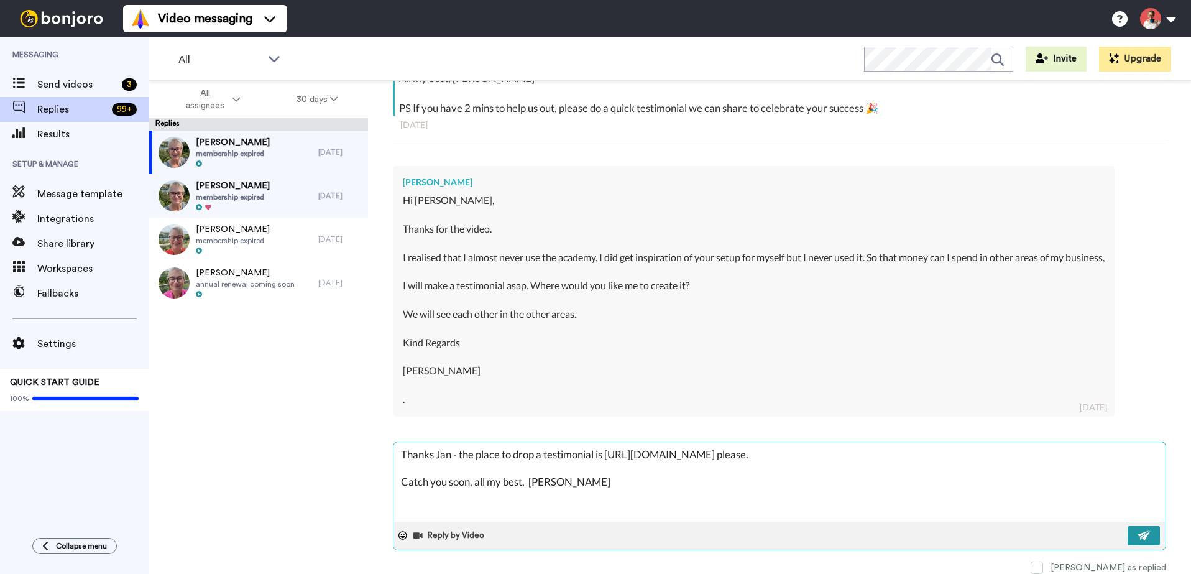
click at [1139, 540] on button at bounding box center [1143, 535] width 32 height 19
